Goal: Information Seeking & Learning: Learn about a topic

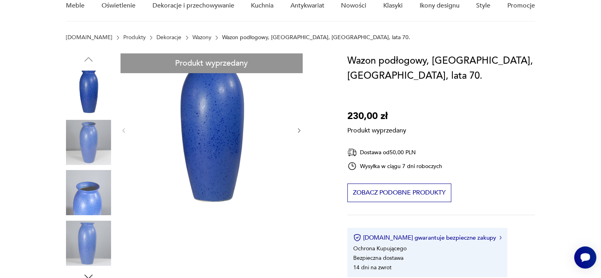
scroll to position [79, 0]
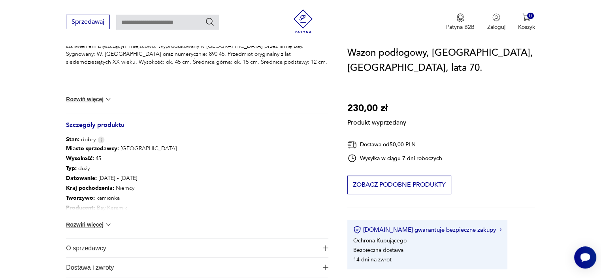
scroll to position [355, 0]
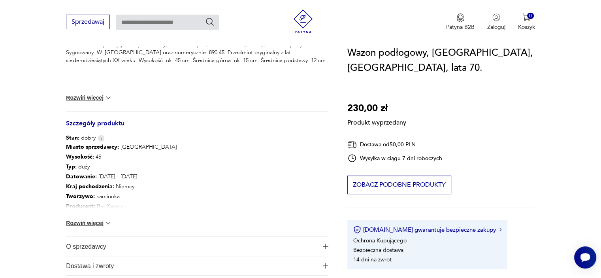
click at [109, 222] on img at bounding box center [108, 223] width 8 height 8
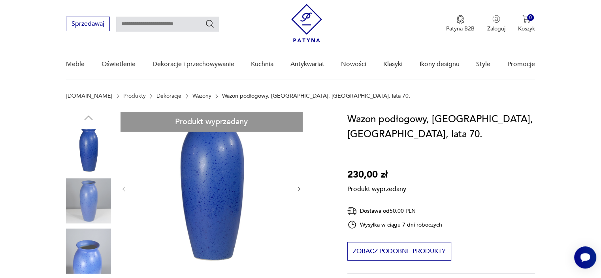
scroll to position [0, 0]
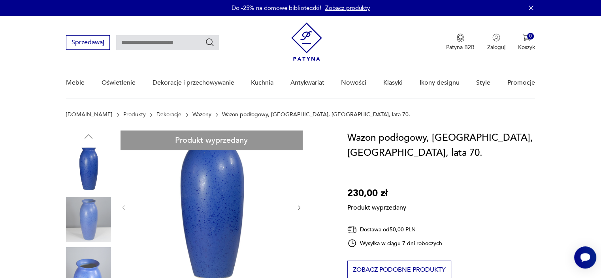
click at [192, 115] on link "Wazony" at bounding box center [201, 114] width 19 height 6
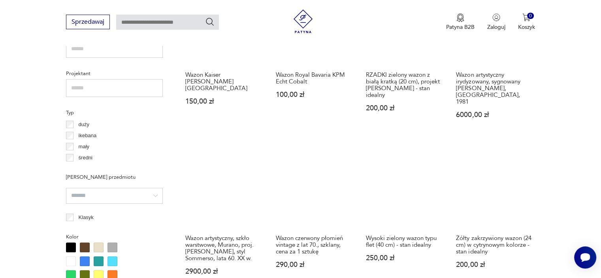
scroll to position [604, 0]
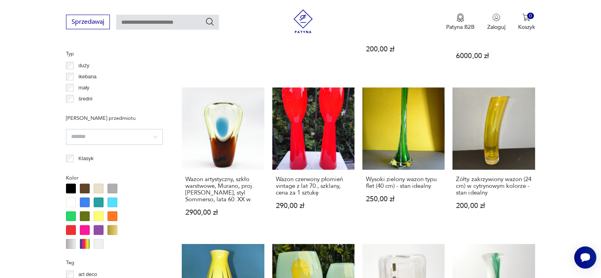
click at [85, 200] on div at bounding box center [85, 202] width 10 height 10
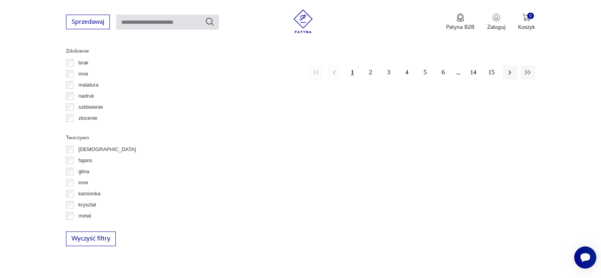
scroll to position [920, 0]
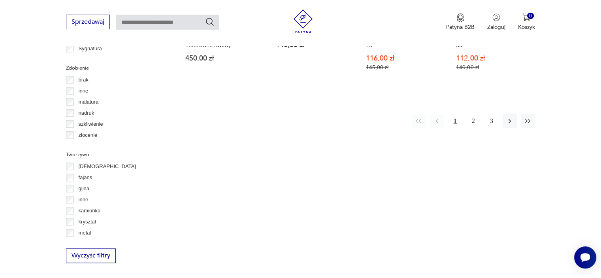
scroll to position [920, 0]
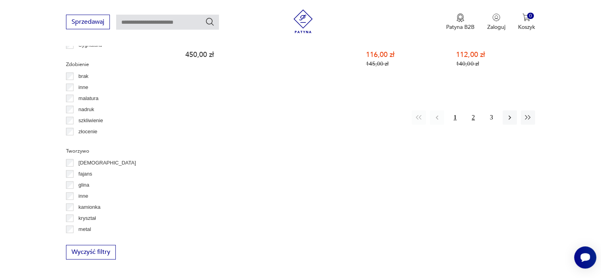
click at [473, 110] on button "2" at bounding box center [473, 117] width 14 height 14
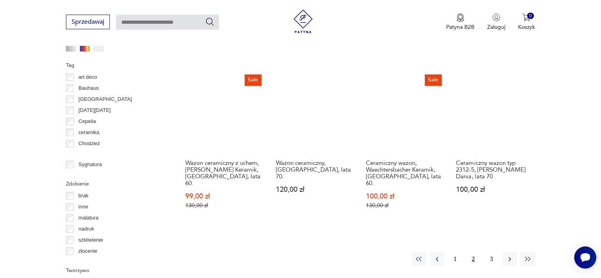
scroll to position [802, 0]
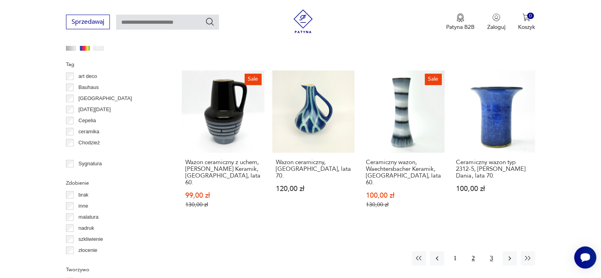
click at [486, 251] on button "3" at bounding box center [491, 258] width 14 height 14
